Goal: Task Accomplishment & Management: Manage account settings

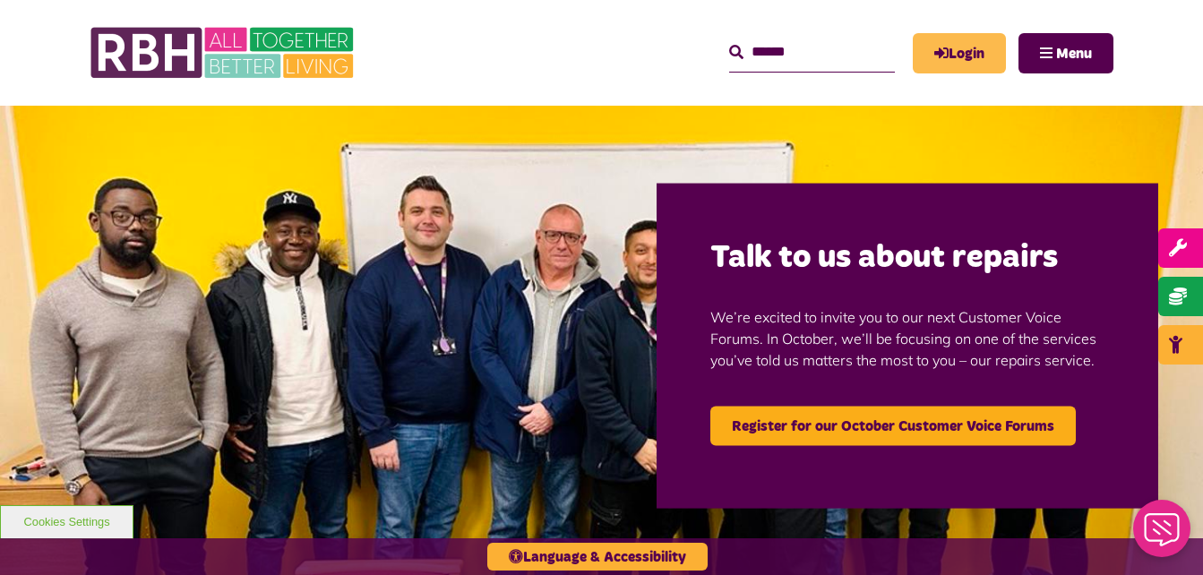
click at [856, 56] on link "Login" at bounding box center [959, 53] width 93 height 40
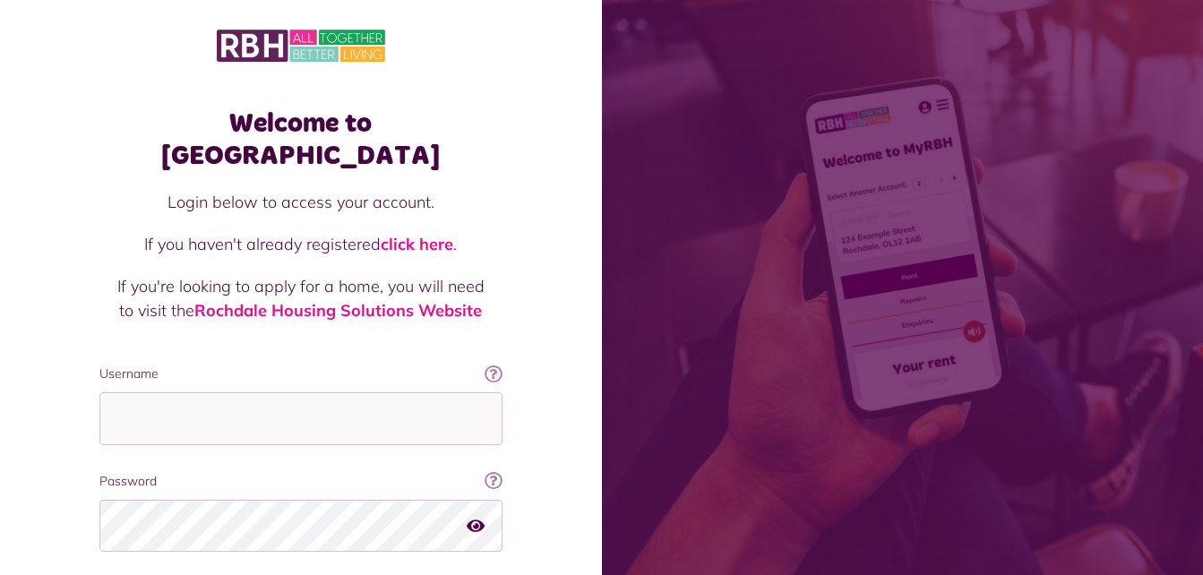
scroll to position [113, 0]
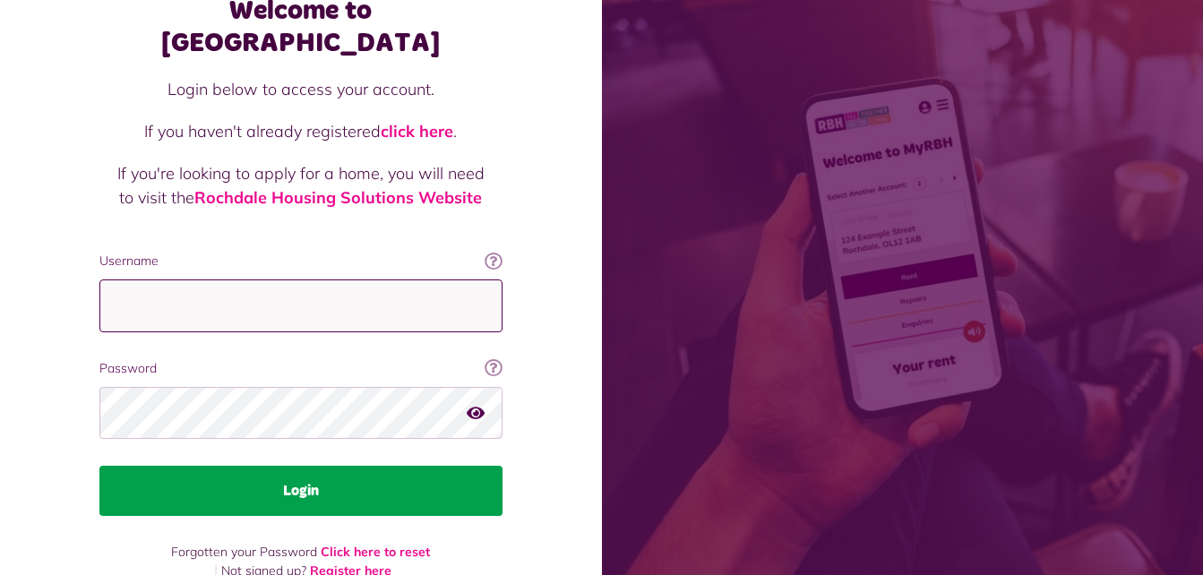
type input "**********"
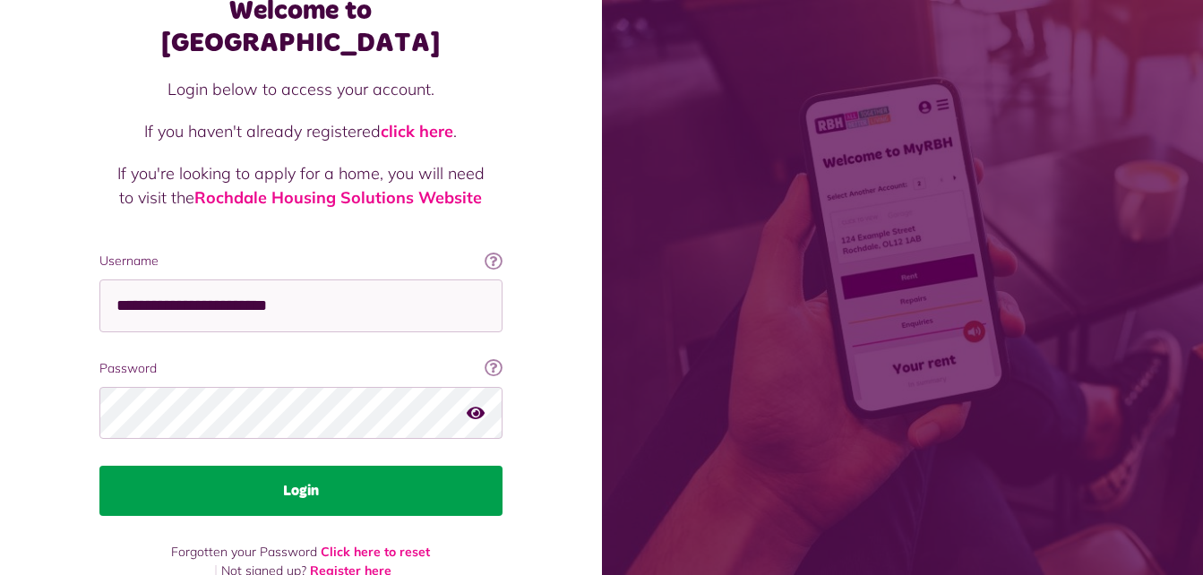
click at [345, 466] on button "Login" at bounding box center [300, 491] width 403 height 50
click at [393, 466] on button "Login" at bounding box center [300, 491] width 403 height 50
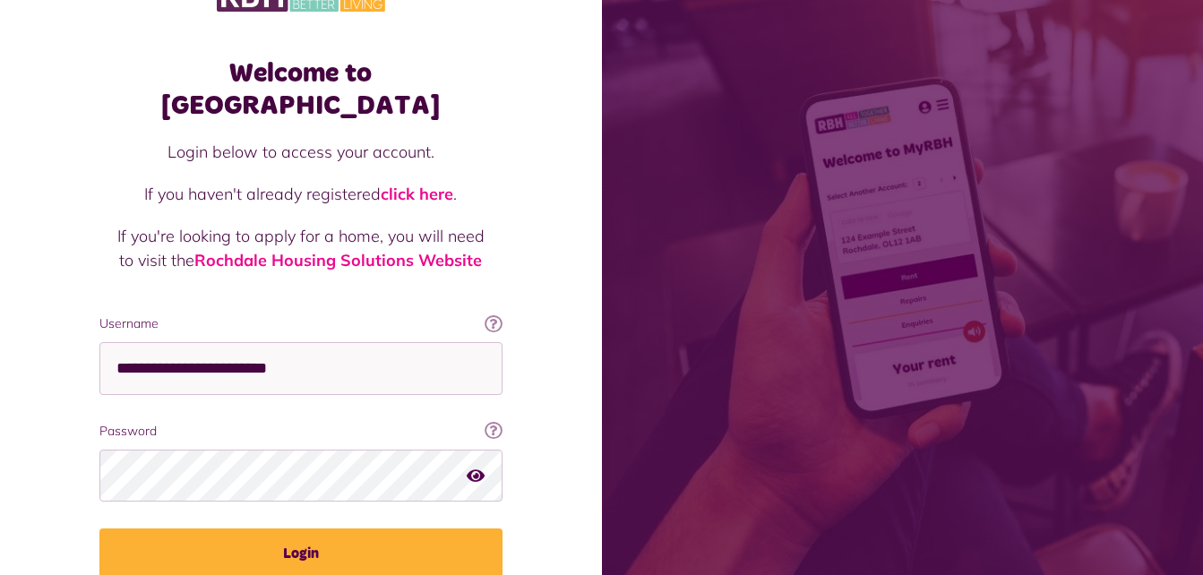
scroll to position [49, 0]
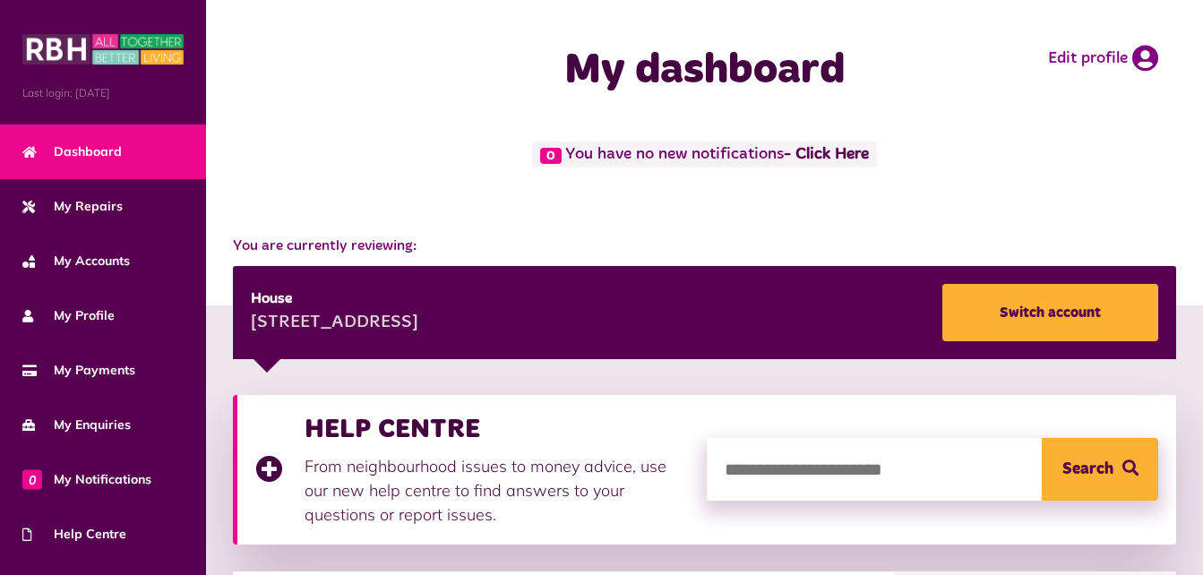
click at [809, 183] on div "0 You have no new notifications - Click Here" at bounding box center [704, 171] width 961 height 58
click at [795, 198] on div "0 You have no new notifications - Click Here" at bounding box center [704, 171] width 961 height 58
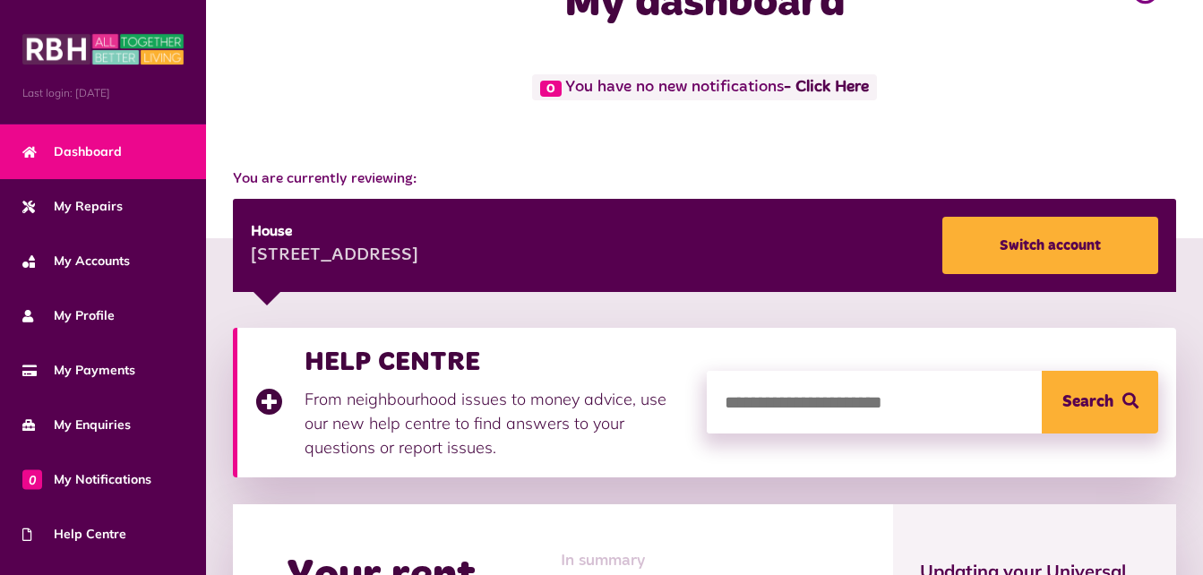
scroll to position [69, 0]
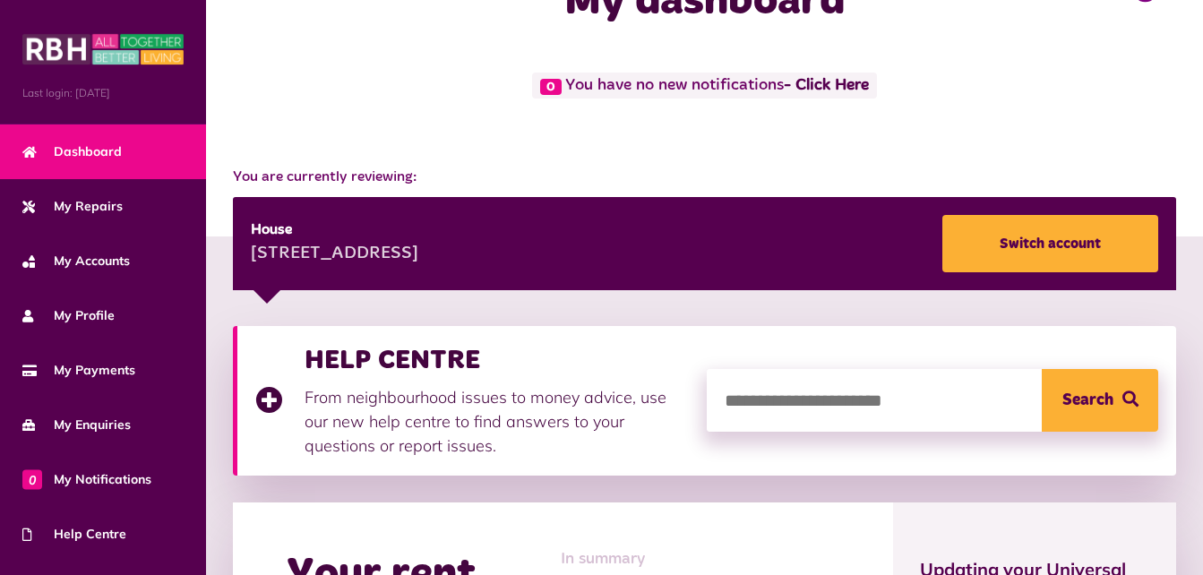
click at [707, 209] on div "House 55 Brotherod Hall Road Rochdale OL12 7EB Switch account" at bounding box center [704, 243] width 943 height 93
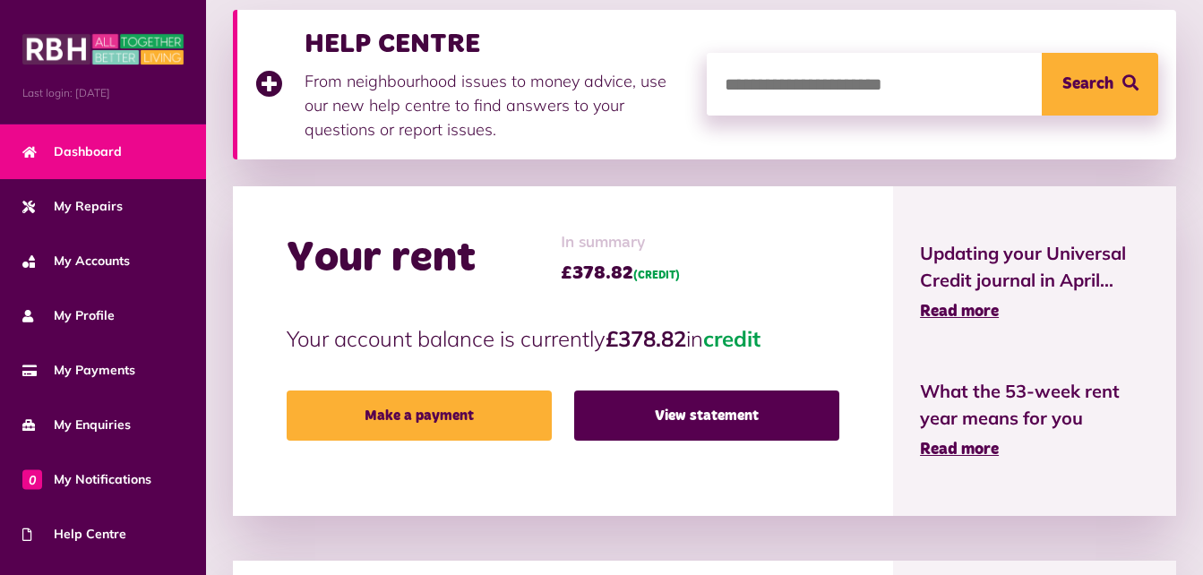
scroll to position [386, 0]
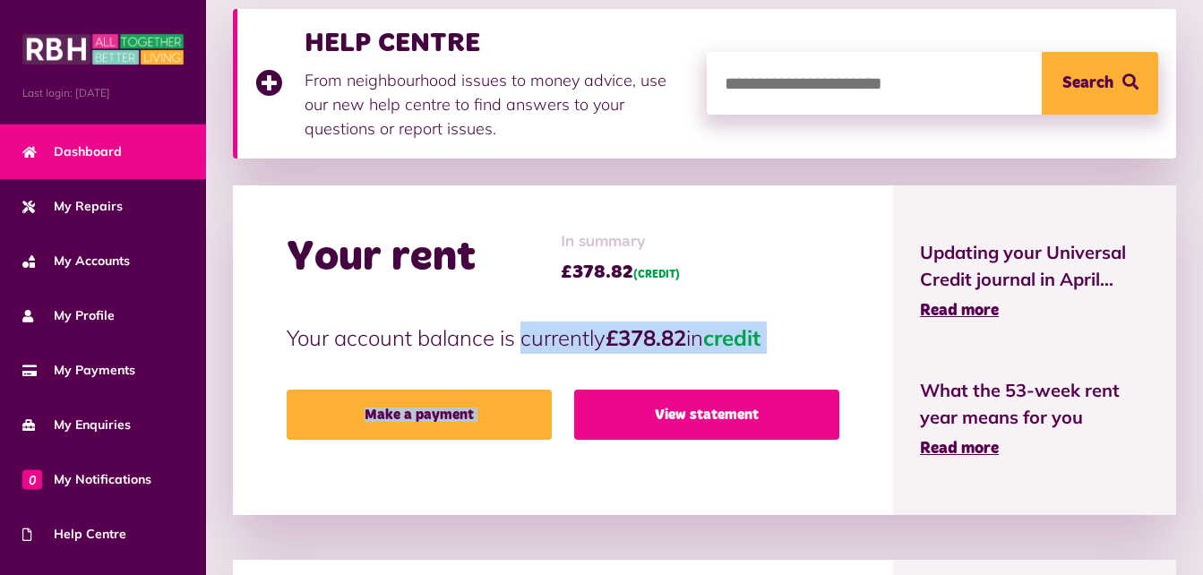
drag, startPoint x: 510, startPoint y: 330, endPoint x: 657, endPoint y: 411, distance: 167.5
click at [657, 411] on div "Your rent In summary £378.82 (CREDIT) Your account balance is currently £378.82…" at bounding box center [563, 350] width 660 height 330
click at [658, 415] on link "View statement" at bounding box center [706, 415] width 265 height 50
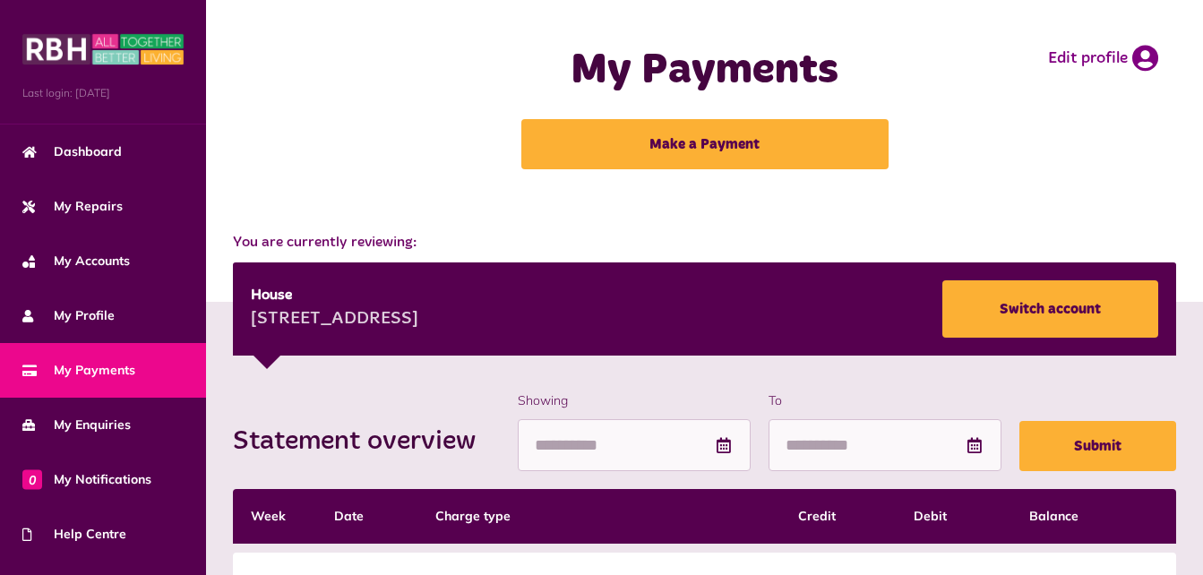
scroll to position [150, 0]
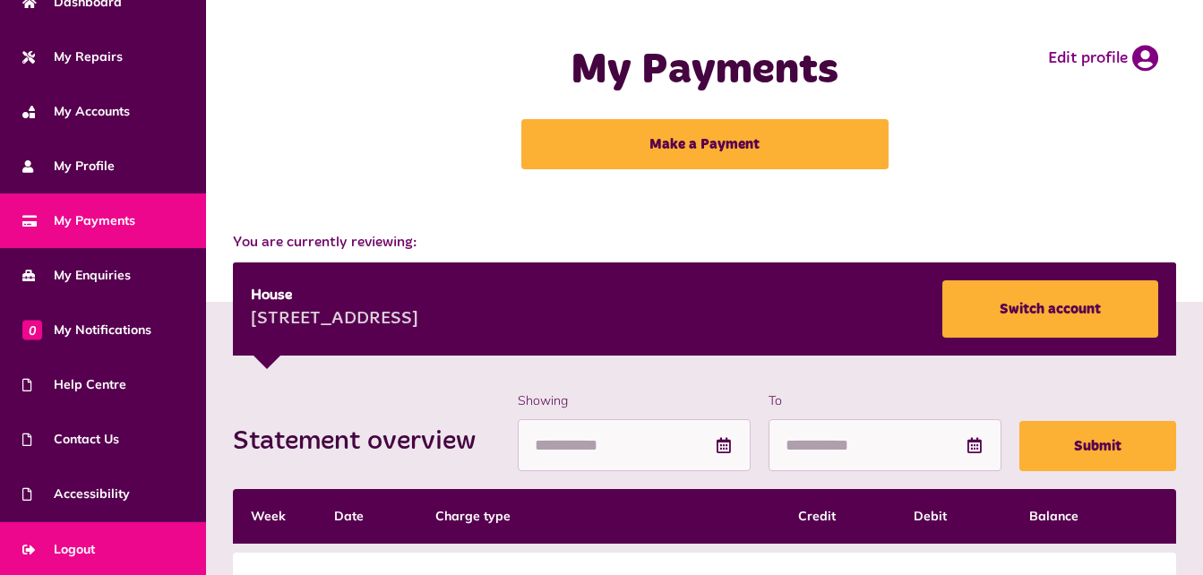
click at [109, 552] on link "Logout" at bounding box center [103, 549] width 206 height 55
